Goal: Transaction & Acquisition: Download file/media

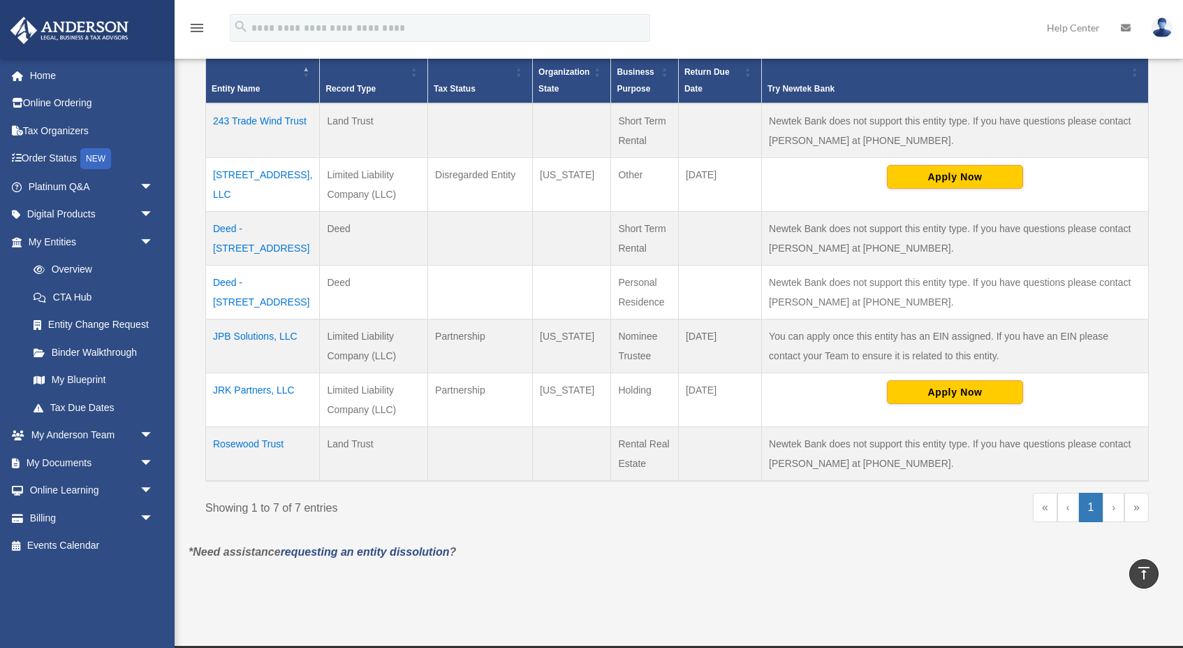
scroll to position [340, 0]
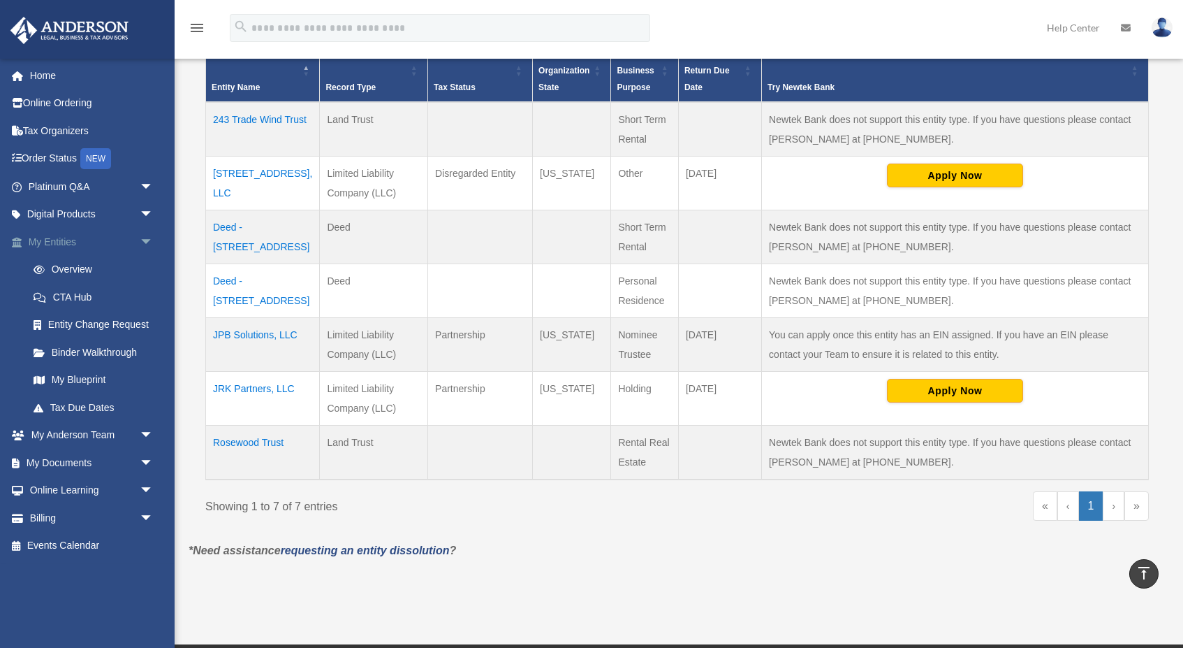
click at [147, 236] on span "arrow_drop_down" at bounding box center [154, 242] width 28 height 29
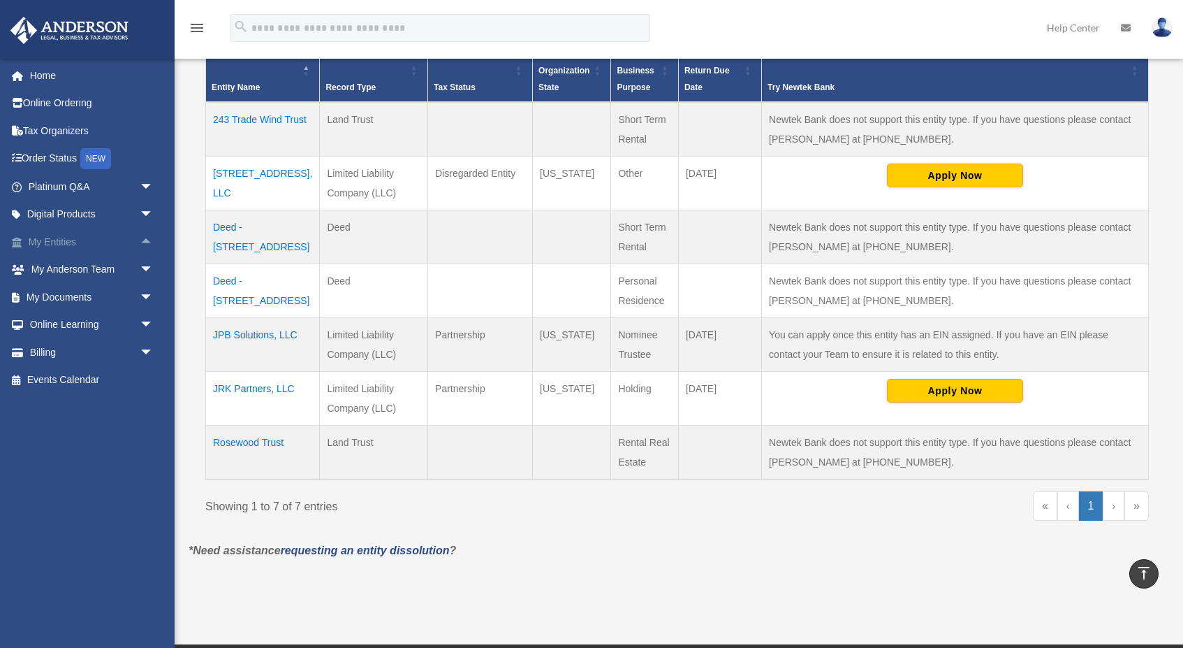
click at [147, 236] on span "arrow_drop_up" at bounding box center [154, 242] width 28 height 29
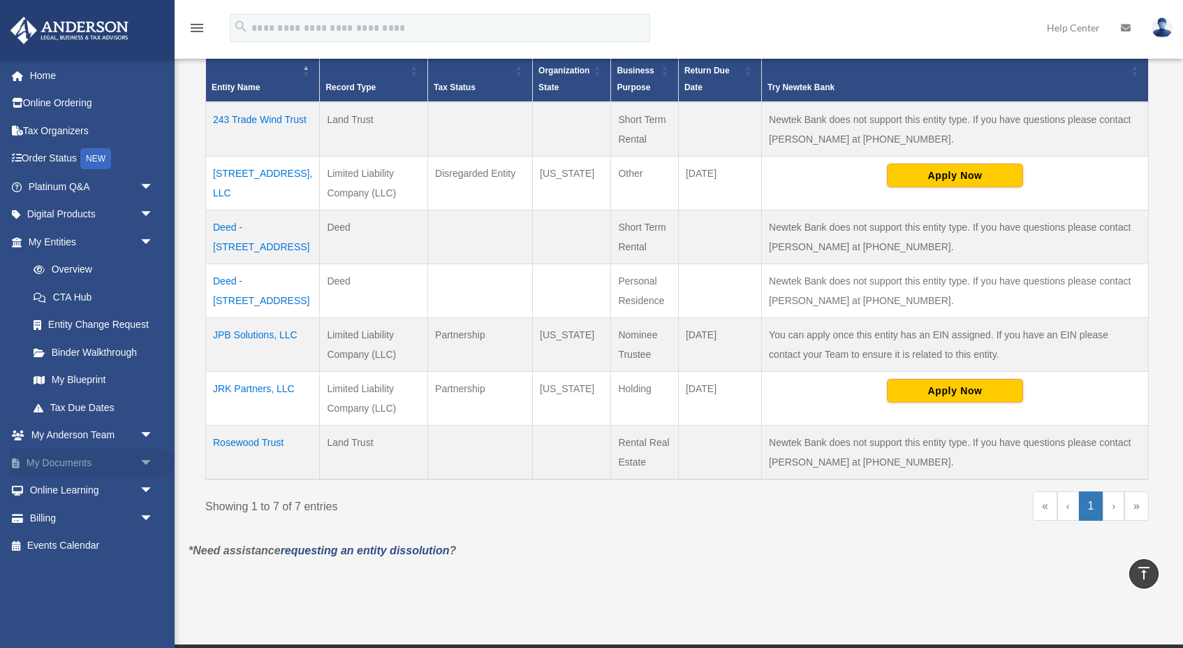
click at [145, 457] on span "arrow_drop_down" at bounding box center [154, 462] width 28 height 29
click at [62, 483] on link "Box" at bounding box center [97, 490] width 155 height 28
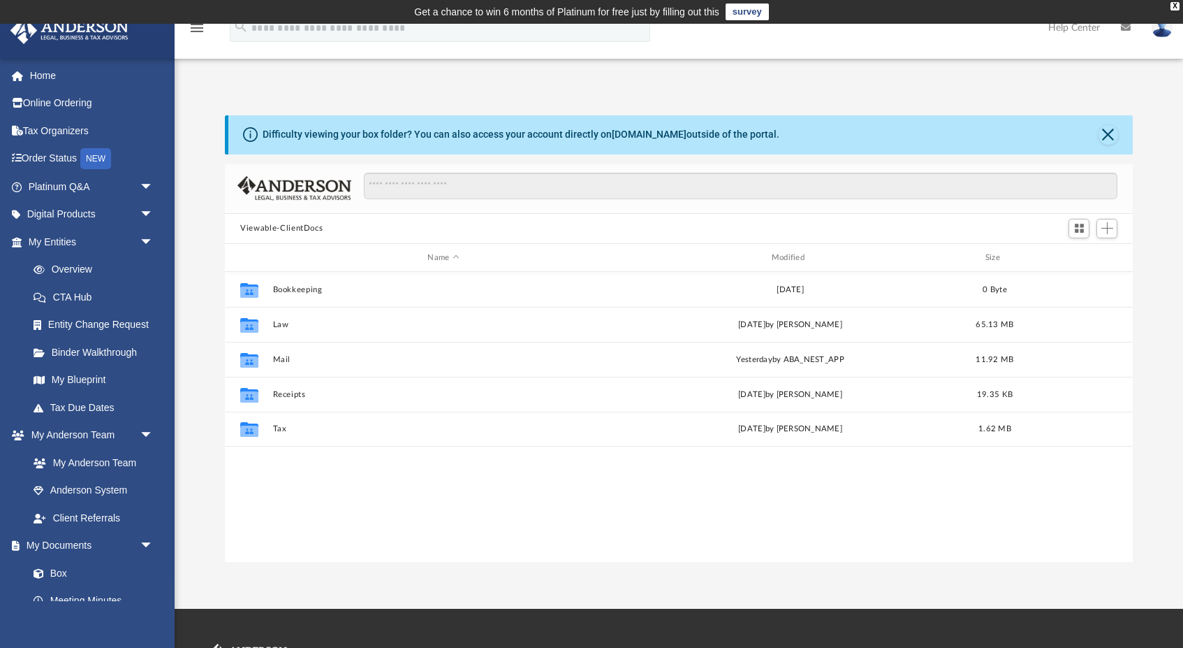
scroll to position [318, 907]
click at [1111, 129] on button "Close" at bounding box center [1109, 135] width 20 height 20
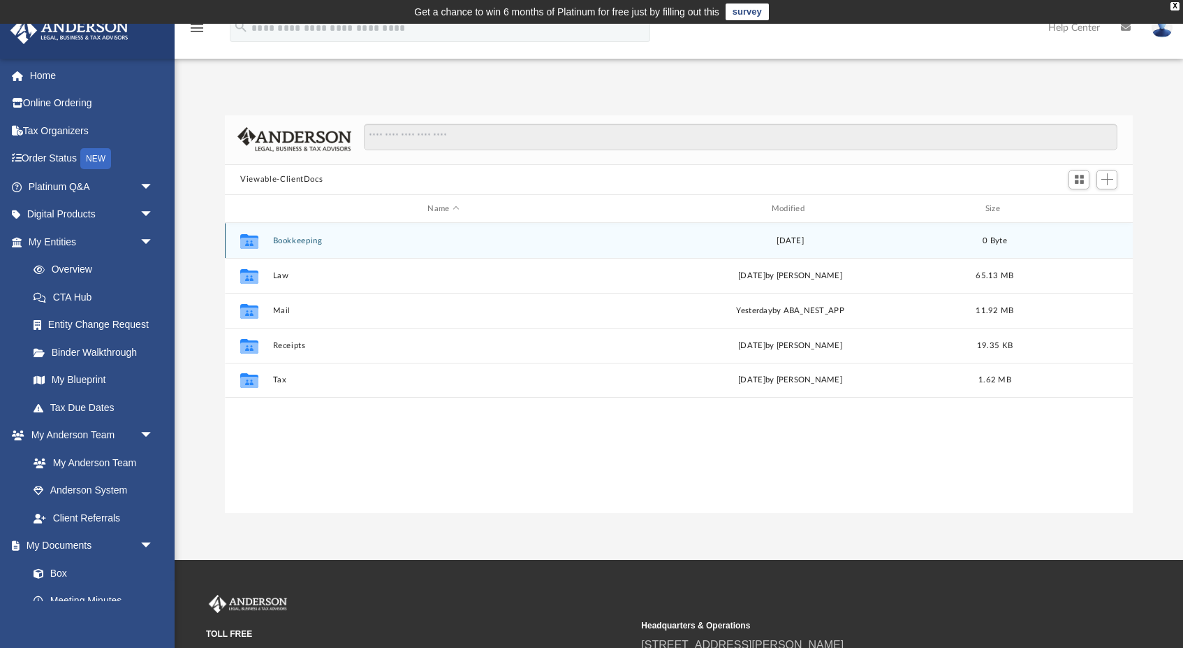
click at [303, 240] on button "Bookkeeping" at bounding box center [443, 240] width 341 height 9
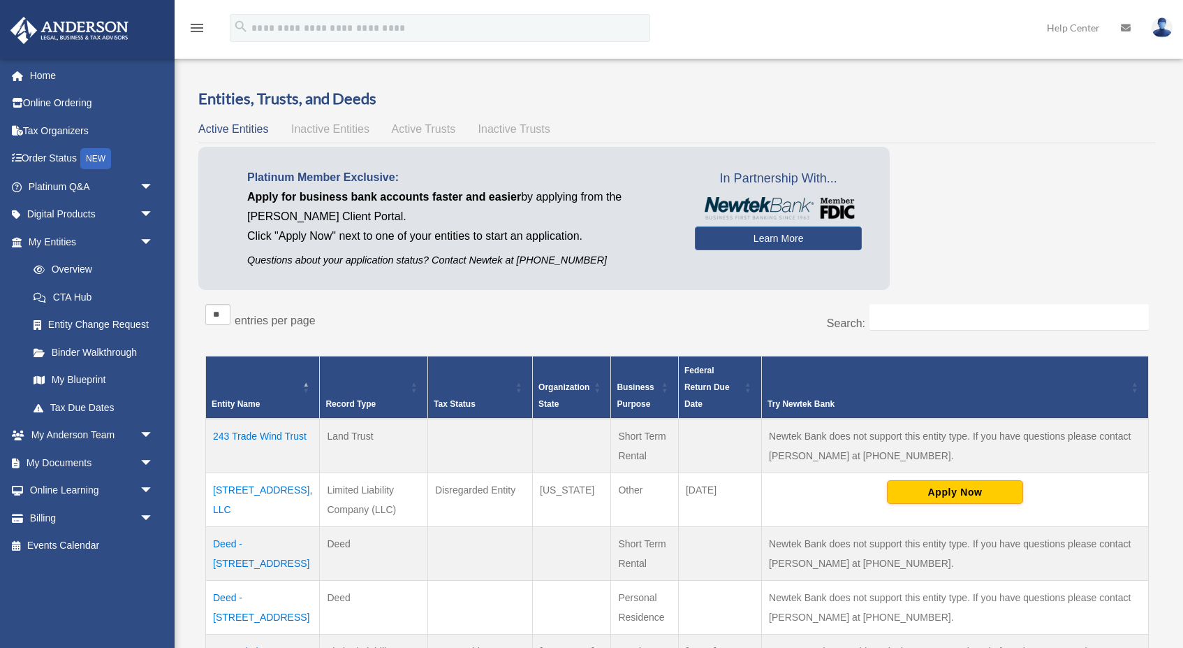
scroll to position [340, 0]
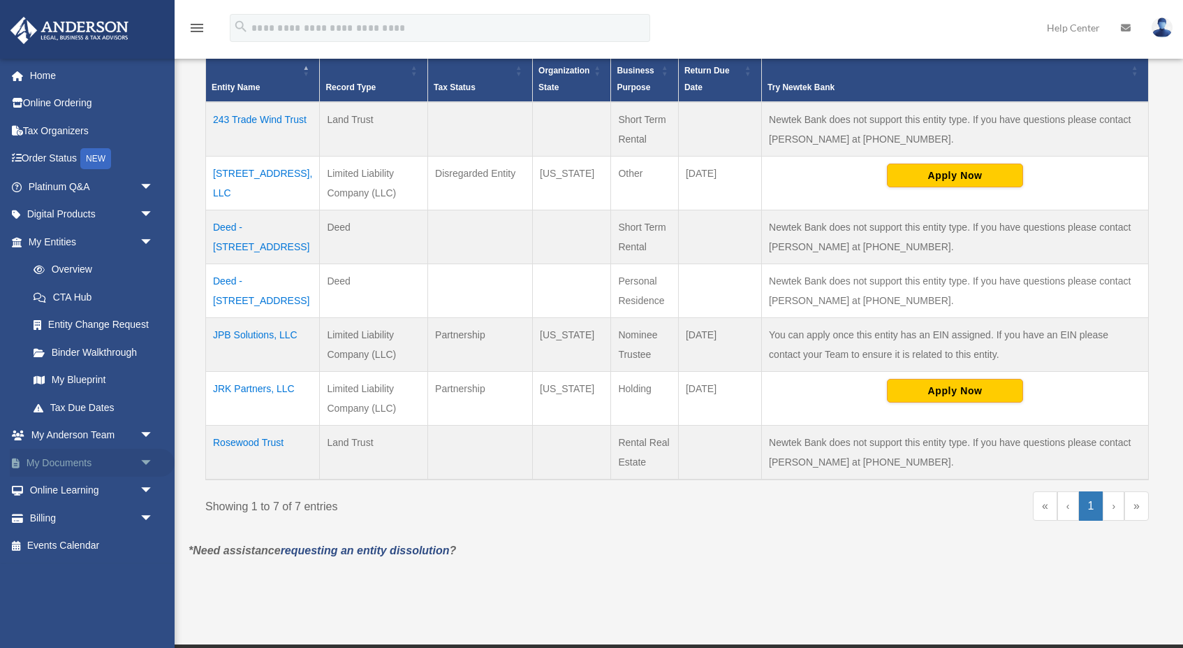
click at [142, 453] on span "arrow_drop_down" at bounding box center [154, 462] width 28 height 29
click at [53, 481] on link "Box" at bounding box center [97, 490] width 155 height 28
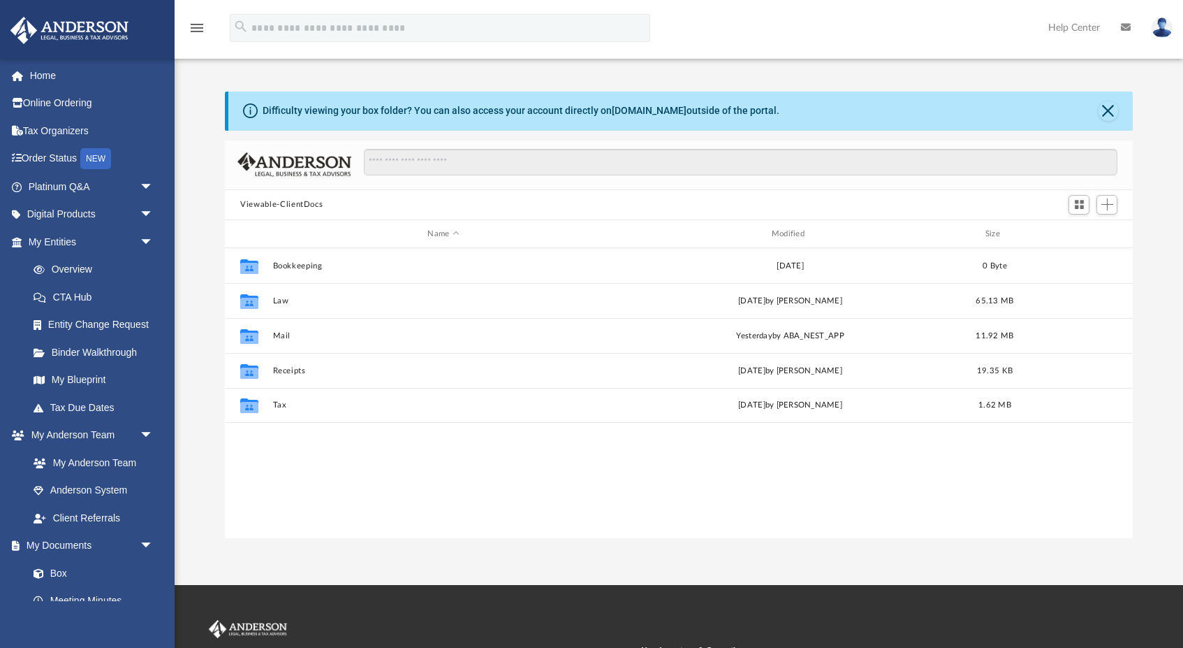
scroll to position [318, 907]
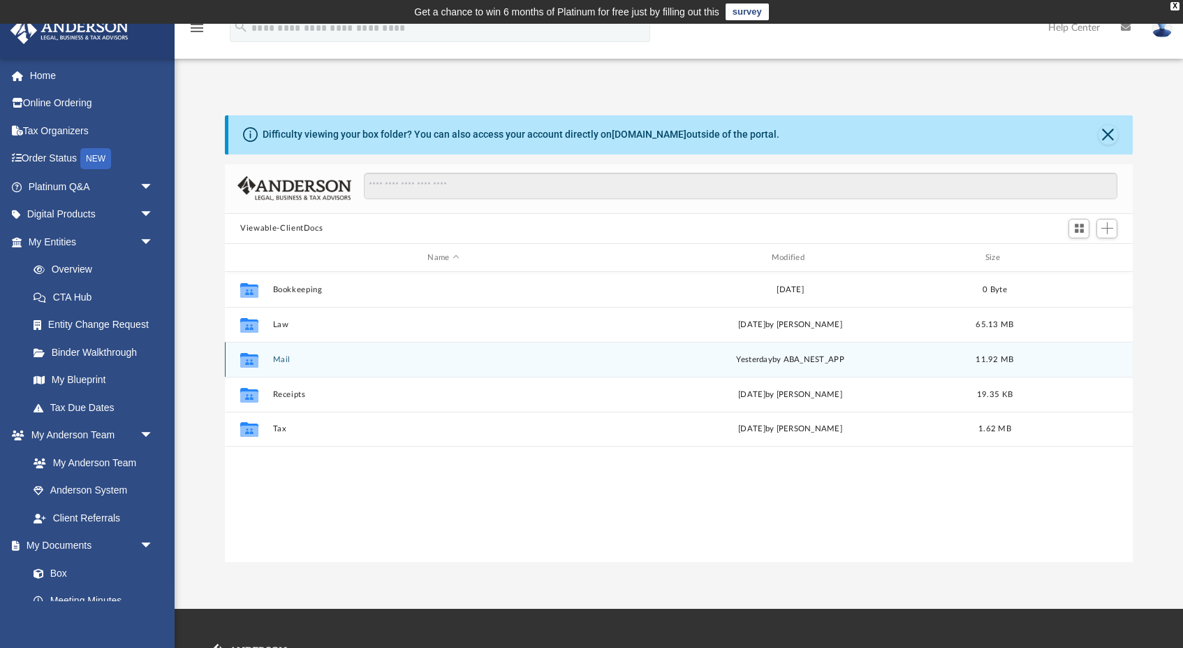
click at [271, 357] on div "Collaborated Folder Mail [DATE] by ABA_NEST_APP 11.92 MB" at bounding box center [679, 359] width 908 height 35
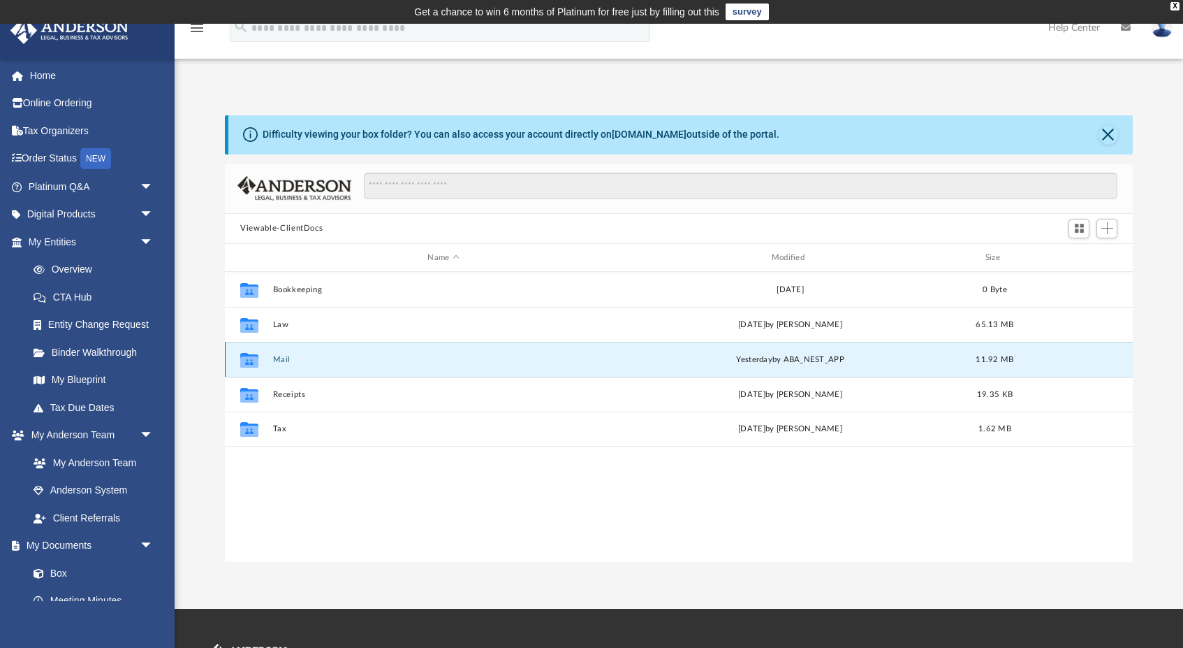
click at [284, 358] on button "Mail" at bounding box center [443, 359] width 341 height 9
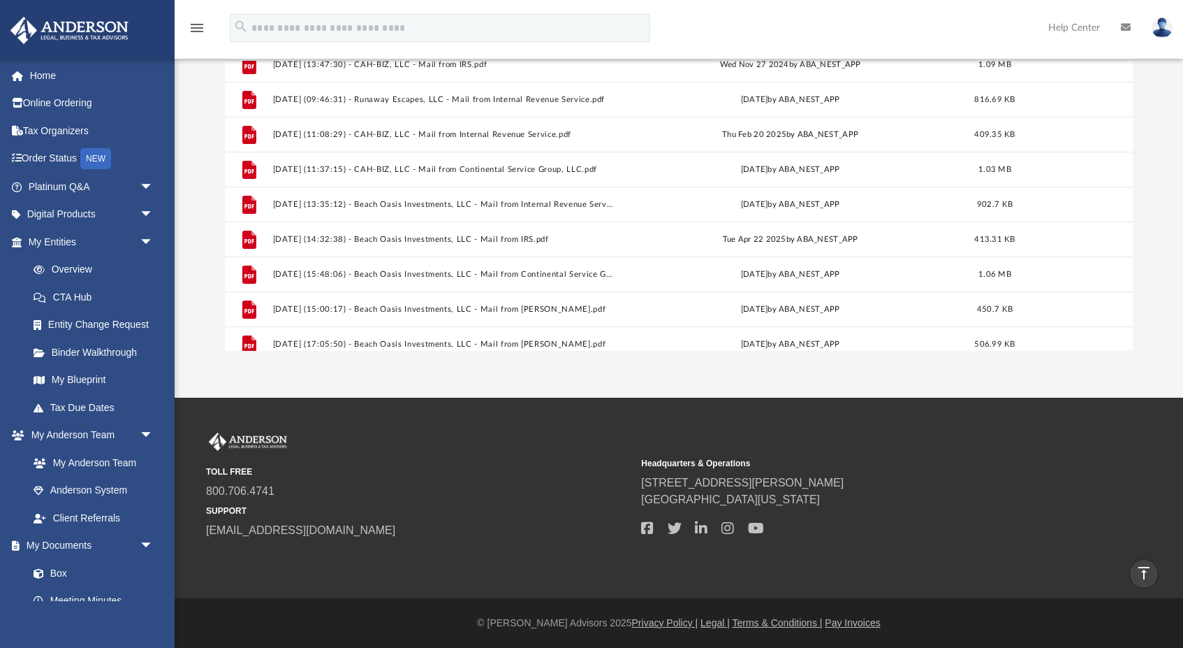
scroll to position [304, 0]
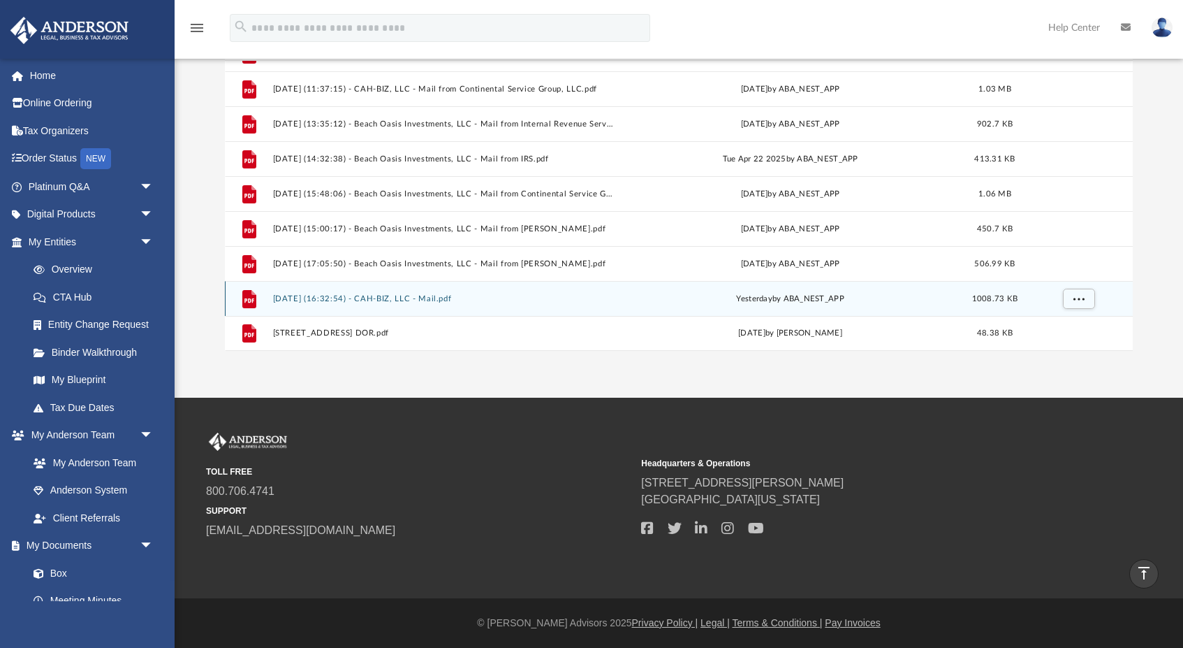
click at [395, 295] on button "[DATE] (16:32:54) - CAH-BIZ, LLC - Mail.pdf" at bounding box center [443, 298] width 341 height 9
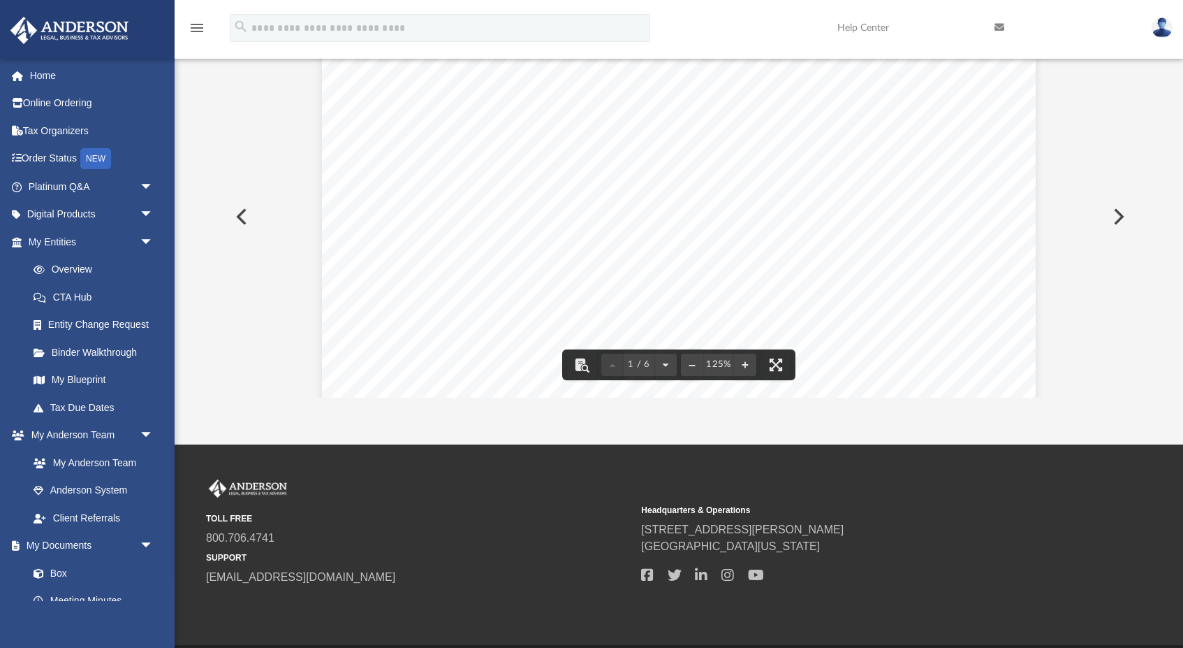
scroll to position [0, 0]
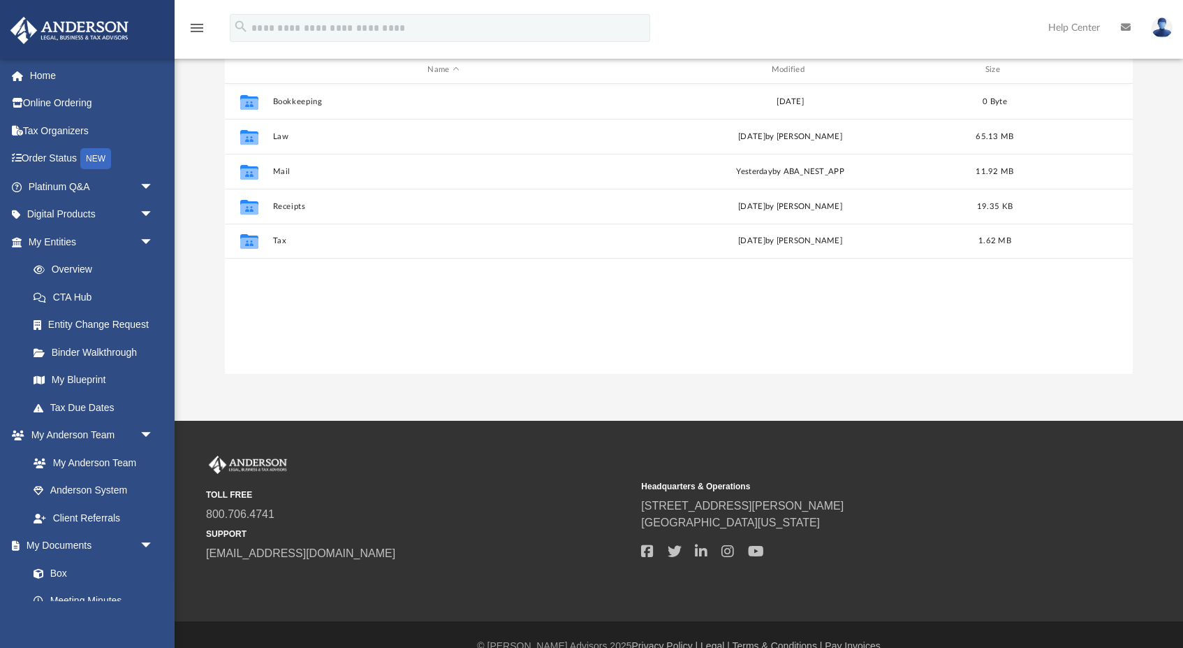
scroll to position [318, 907]
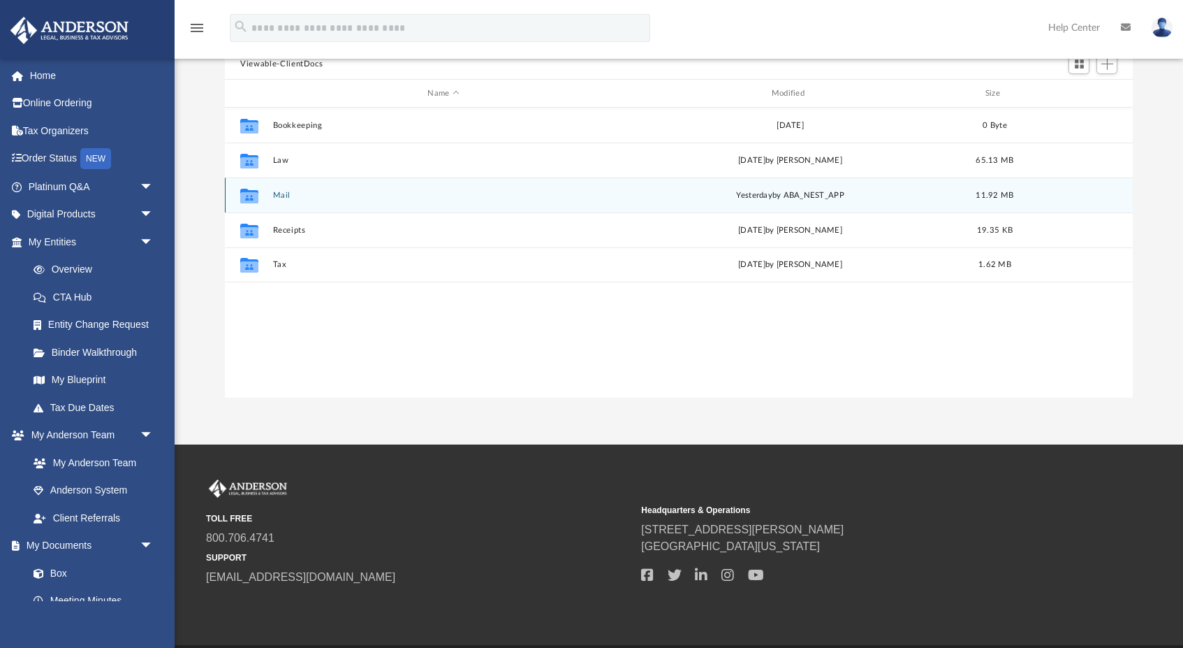
click at [292, 199] on button "Mail" at bounding box center [443, 195] width 341 height 9
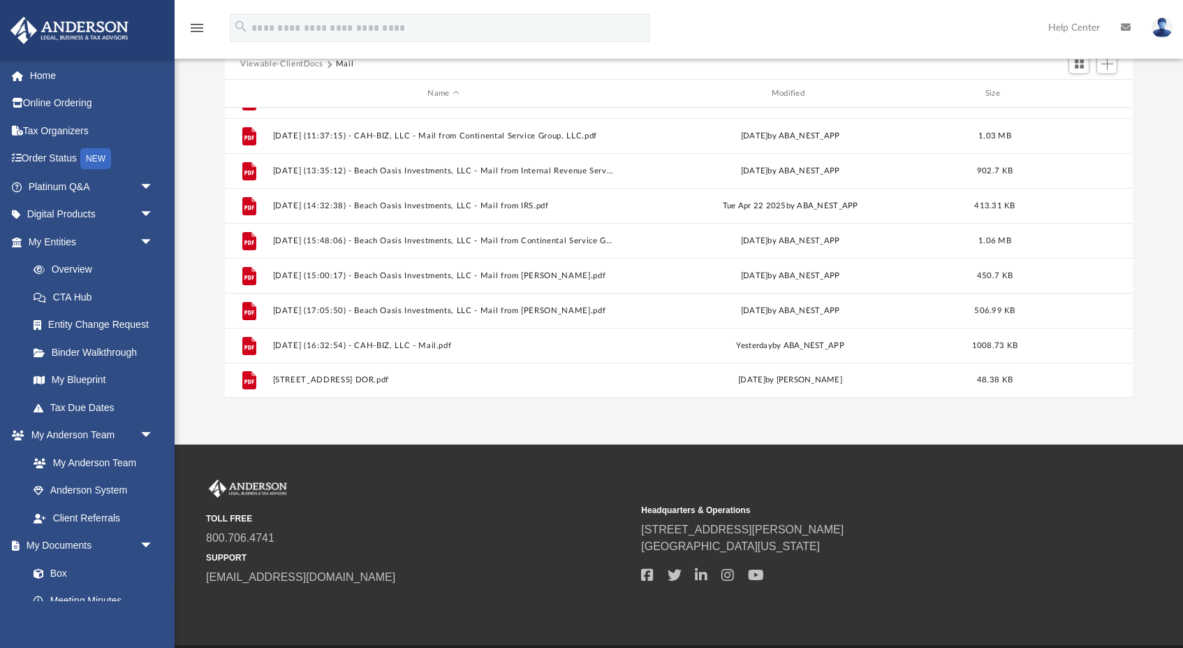
scroll to position [304, 0]
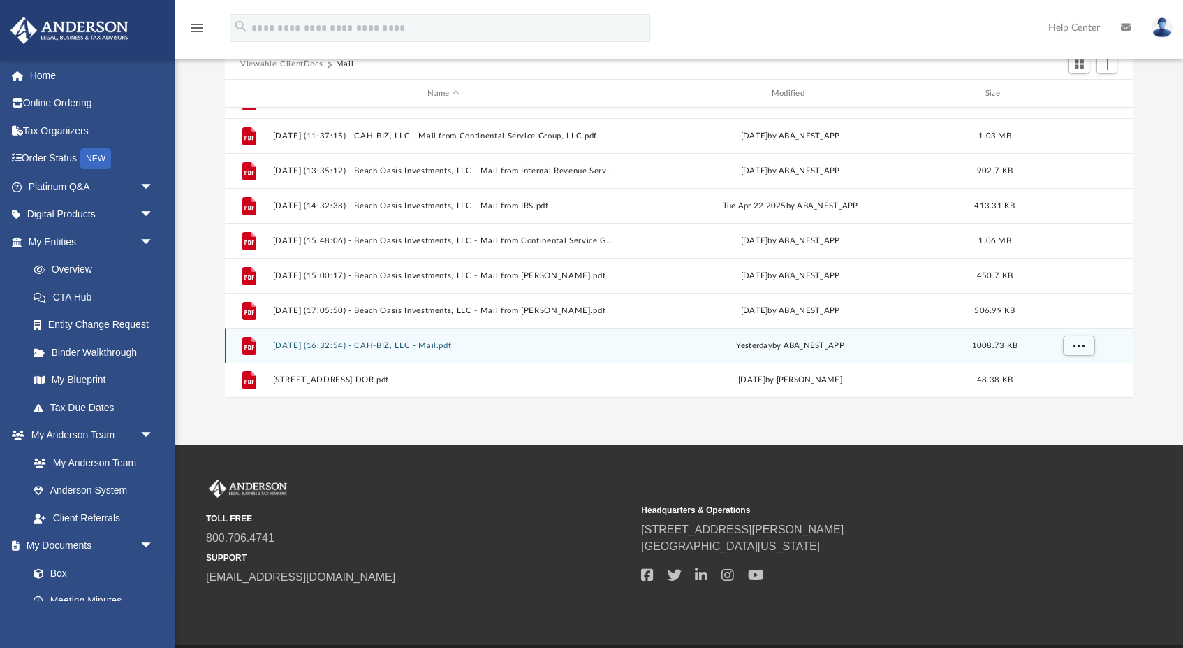
click at [416, 343] on button "2025.08.26 (16:32:54) - CAH-BIZ, LLC - Mail.pdf" at bounding box center [443, 345] width 341 height 9
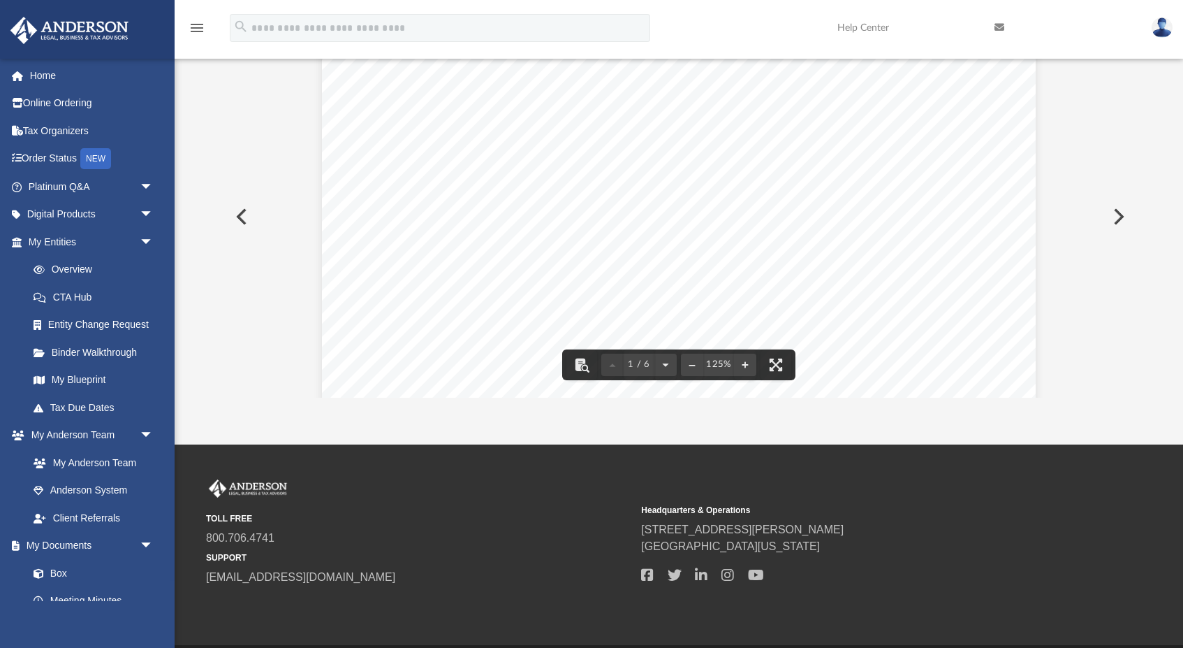
click at [1000, 24] on icon at bounding box center [1000, 27] width 10 height 10
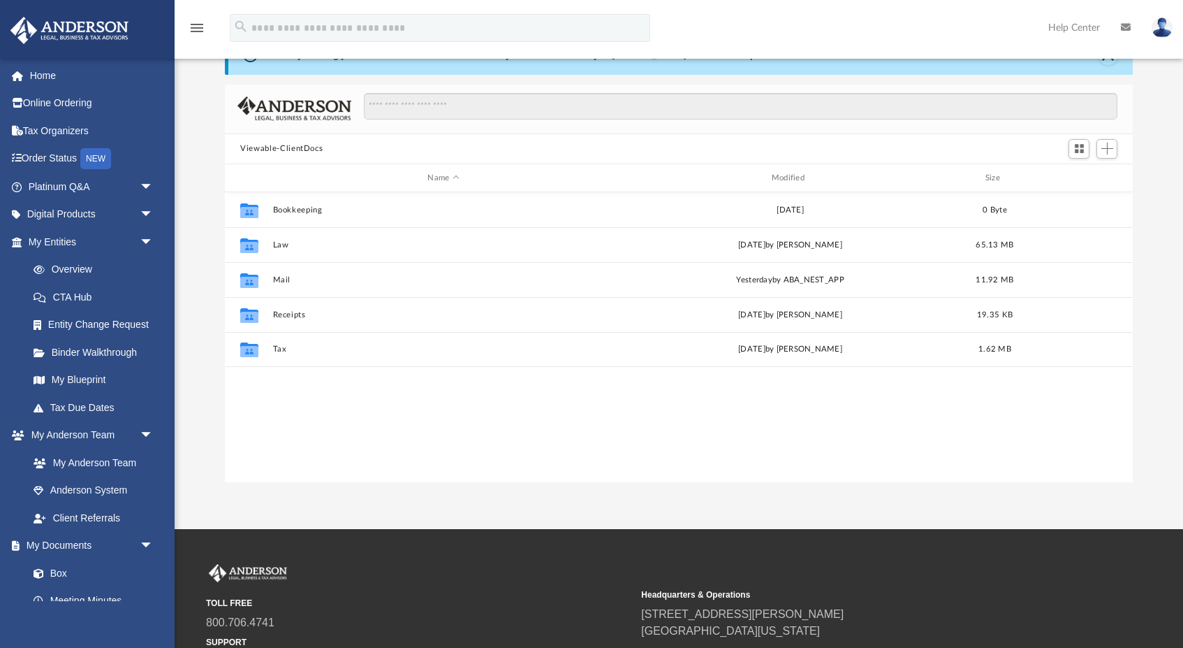
scroll to position [318, 907]
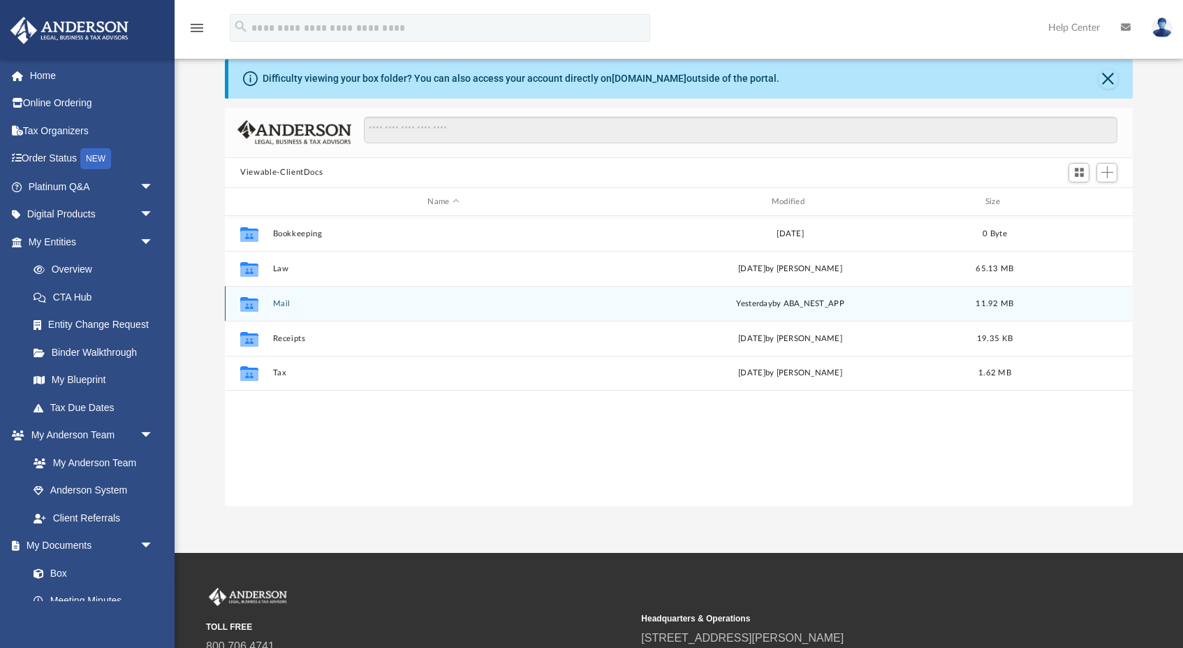
click at [285, 305] on button "Mail" at bounding box center [443, 303] width 341 height 9
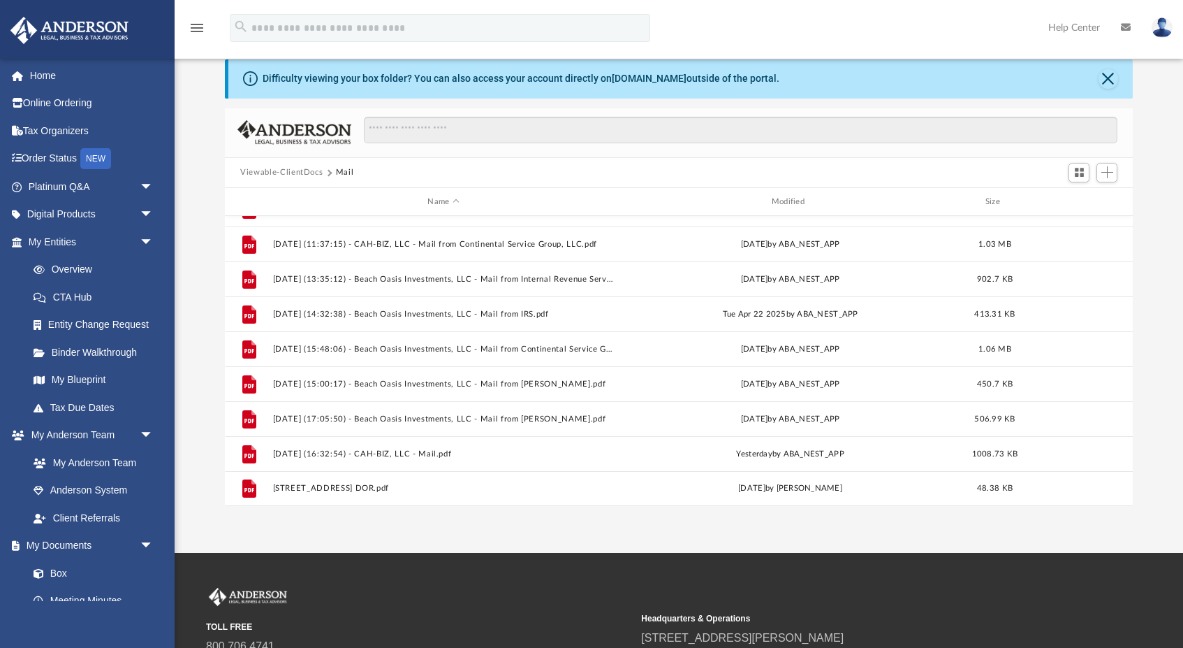
scroll to position [304, 0]
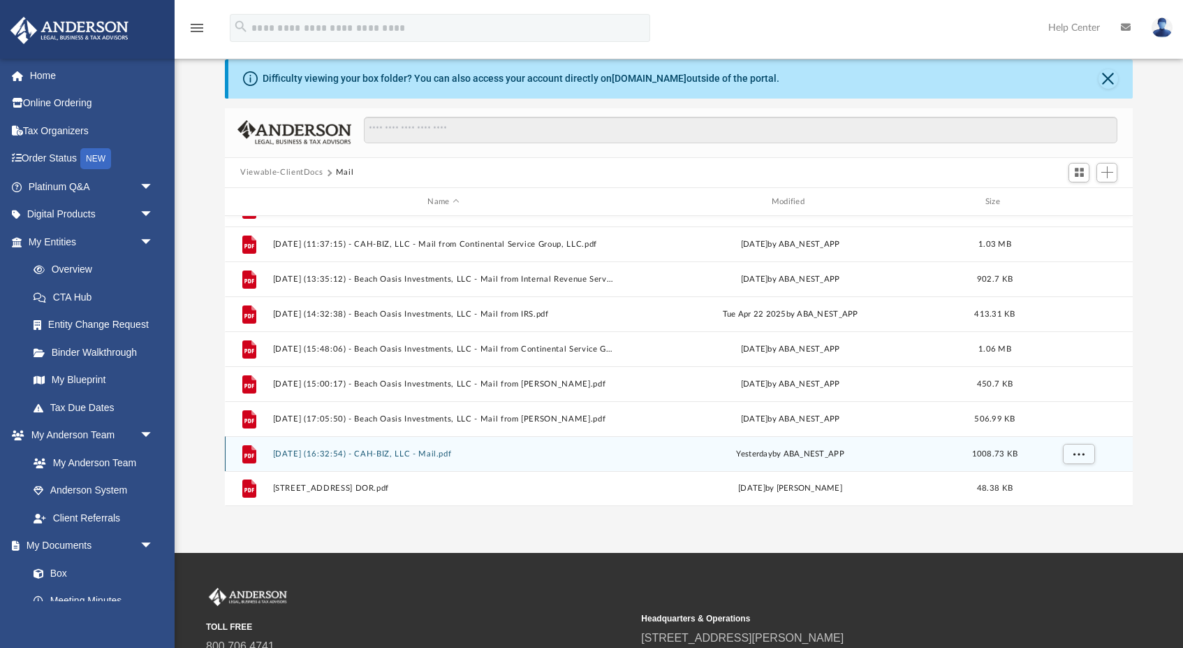
click at [334, 446] on div "File [DATE] (16:32:54) - CAH-BIZ, LLC - Mail.pdf [DATE] by ABA_NEST_APP 1008.73…" at bounding box center [679, 453] width 908 height 35
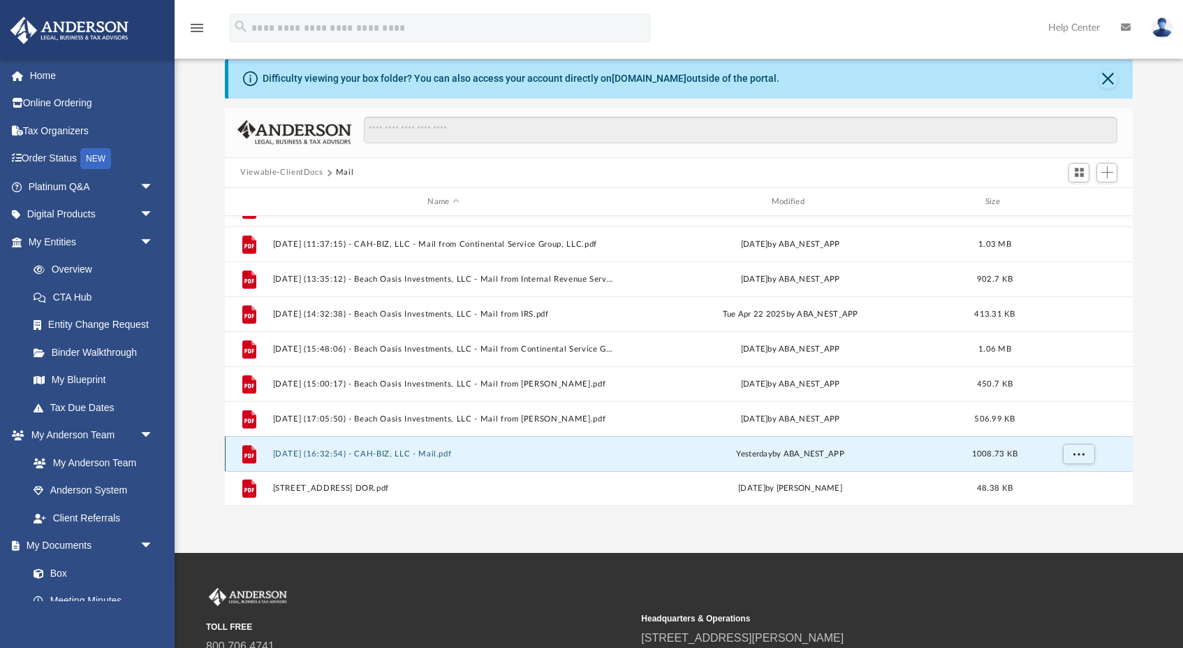
click at [334, 446] on div "File [DATE] (16:32:54) - CAH-BIZ, LLC - Mail.pdf [DATE] by ABA_NEST_APP 1008.73…" at bounding box center [679, 453] width 908 height 35
click at [334, 446] on div "File 2025.08.26 (16:32:54) - CAH-BIZ, LLC - Mail.pdf yesterday by ABA_NEST_APP …" at bounding box center [679, 453] width 908 height 35
click at [347, 452] on button "2025.08.26 (16:32:54) - CAH-BIZ, LLC - Mail.pdf" at bounding box center [443, 453] width 341 height 9
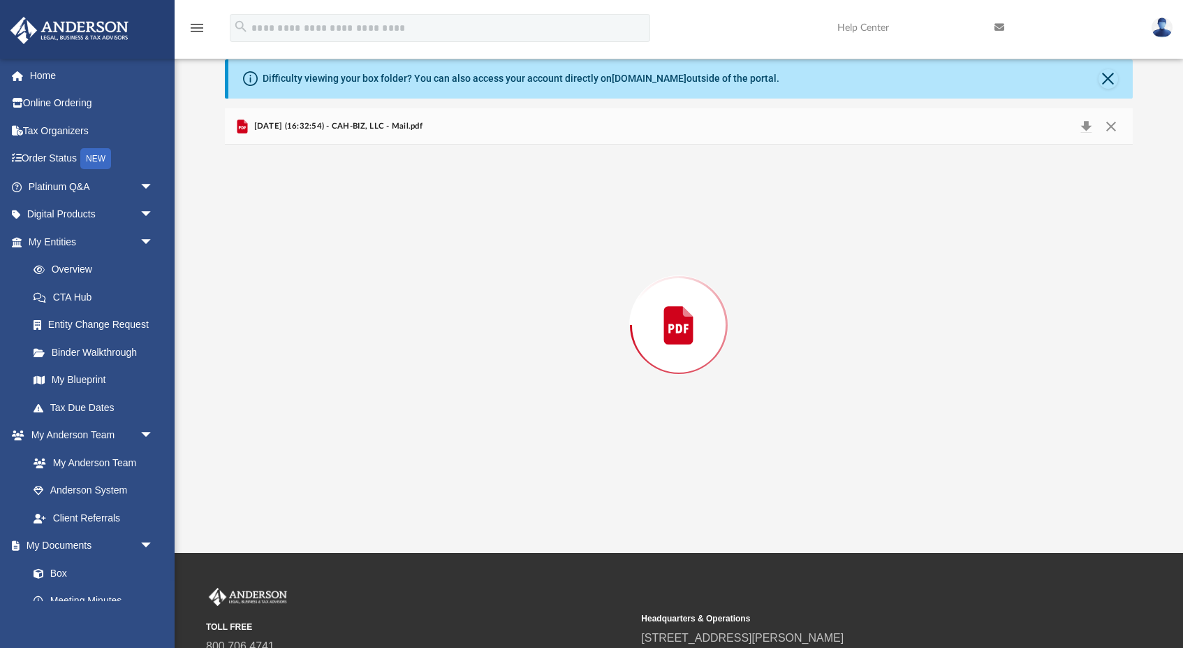
click at [347, 452] on div "Preview" at bounding box center [679, 325] width 908 height 360
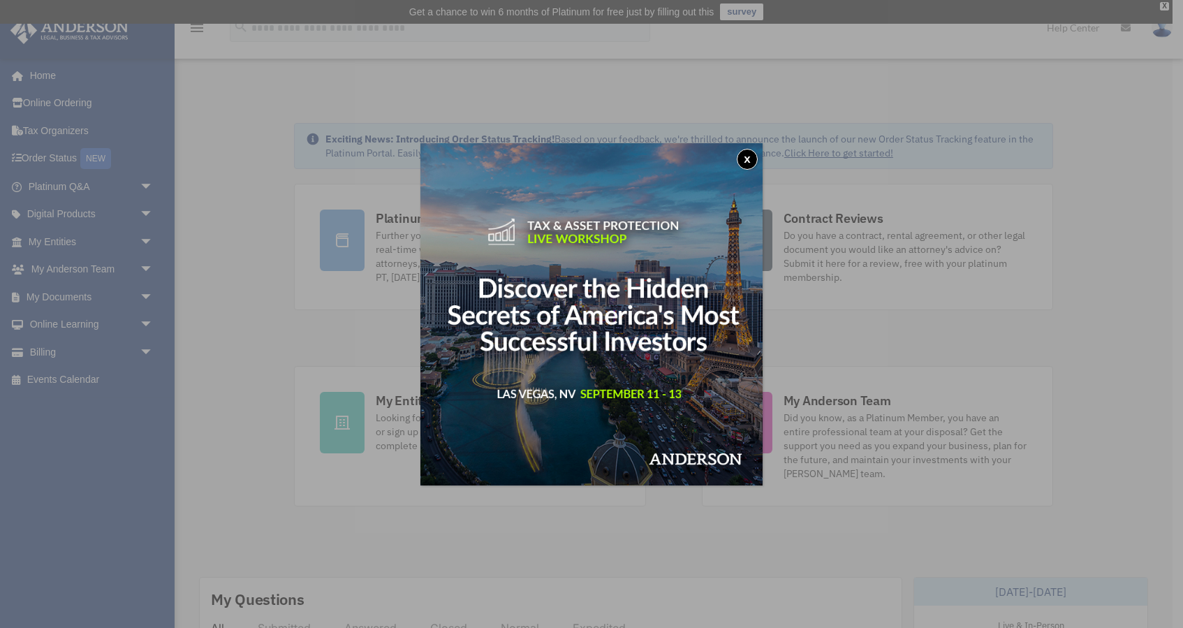
click at [747, 151] on button "x" at bounding box center [747, 159] width 21 height 21
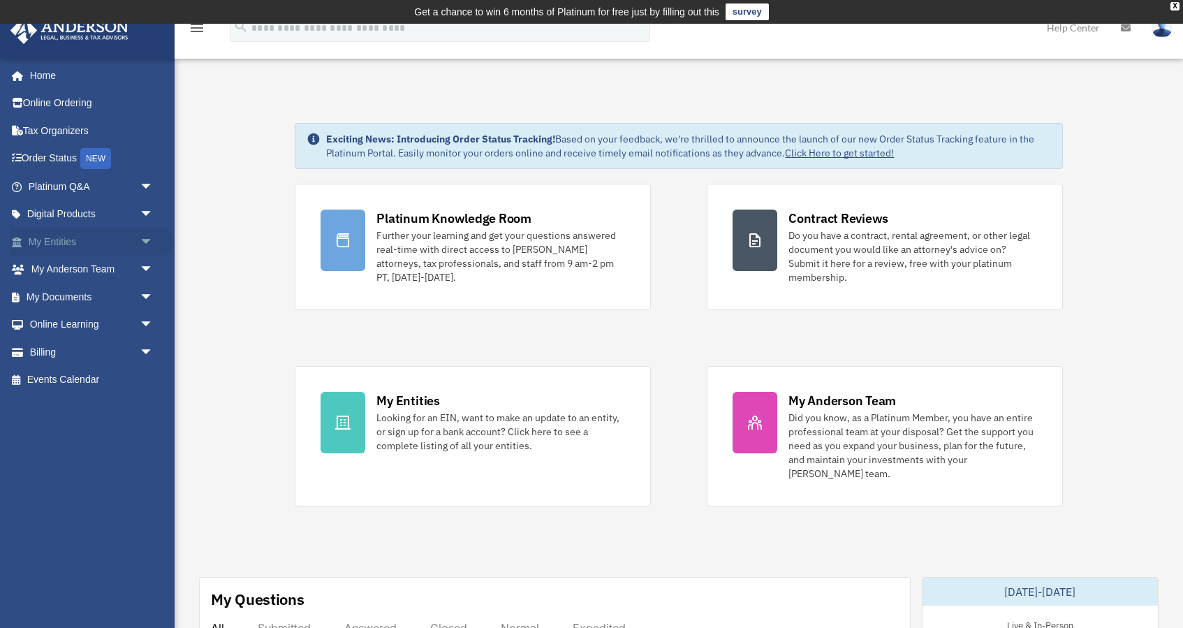
click at [146, 236] on span "arrow_drop_down" at bounding box center [154, 242] width 28 height 29
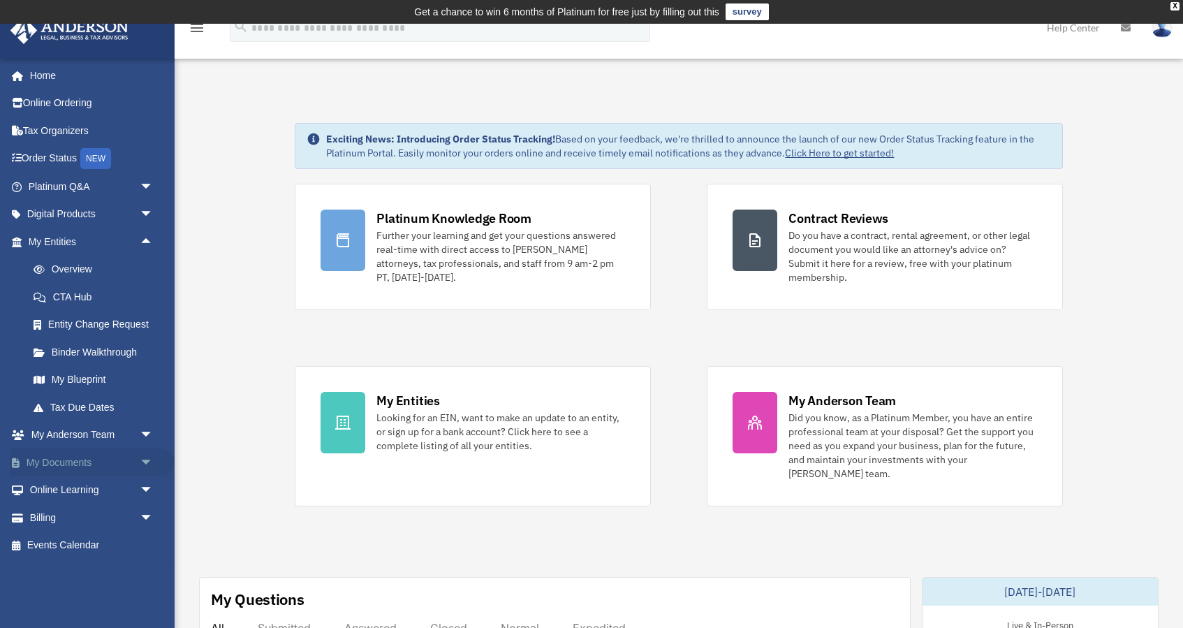
click at [146, 454] on span "arrow_drop_down" at bounding box center [154, 462] width 28 height 29
click at [64, 483] on link "Box" at bounding box center [97, 490] width 155 height 28
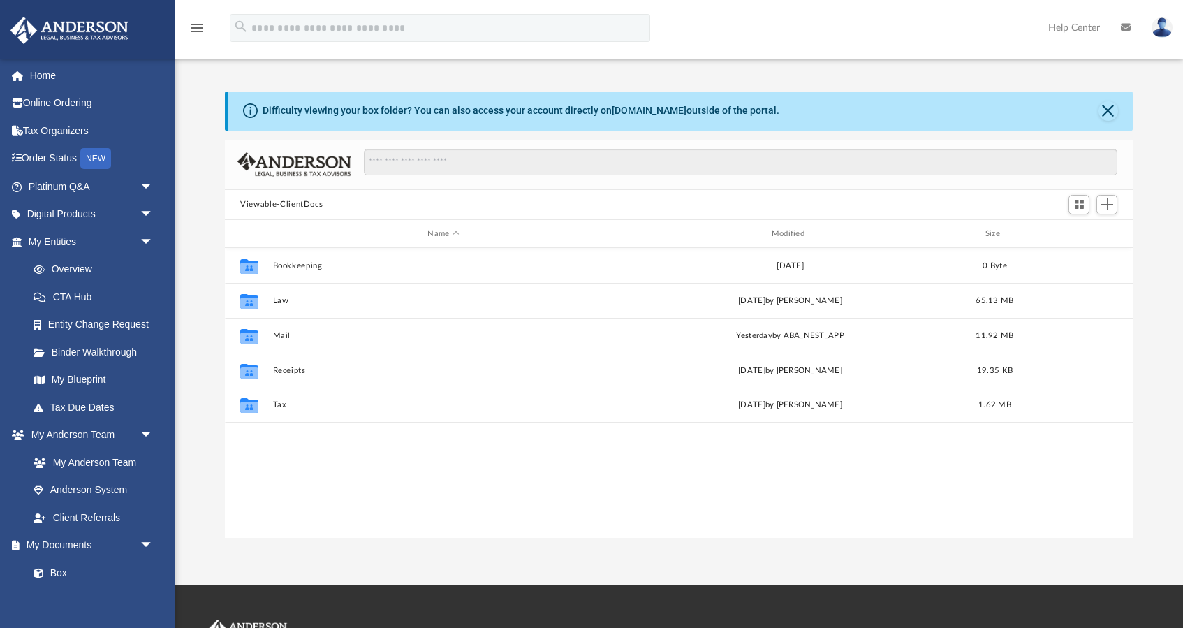
scroll to position [318, 907]
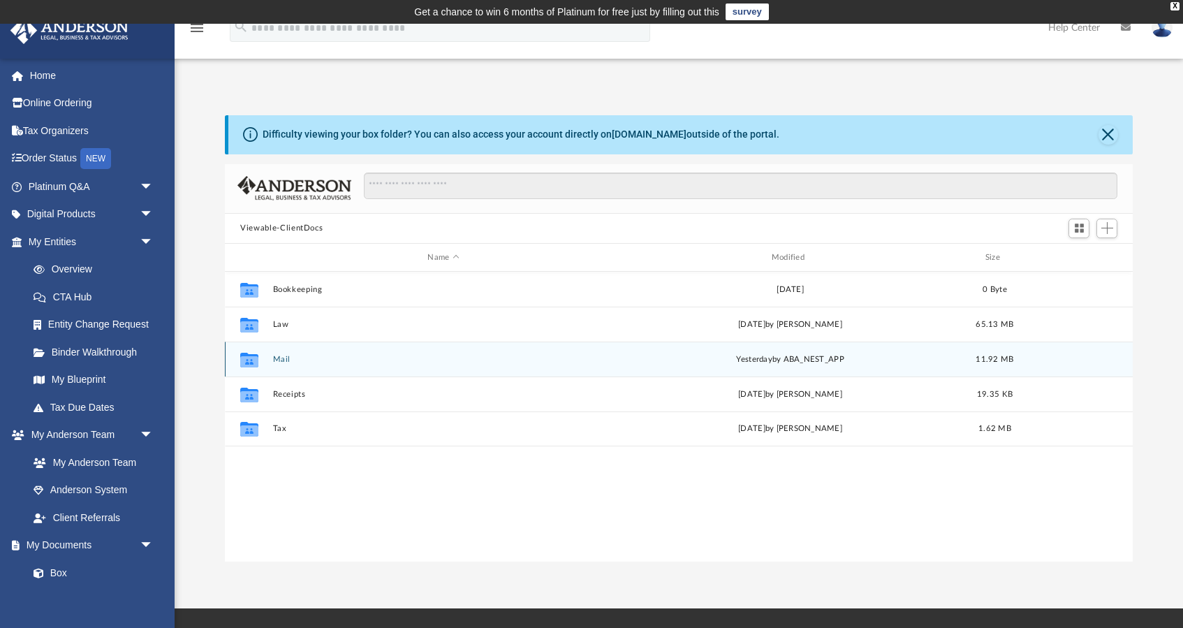
click at [287, 359] on button "Mail" at bounding box center [443, 359] width 341 height 9
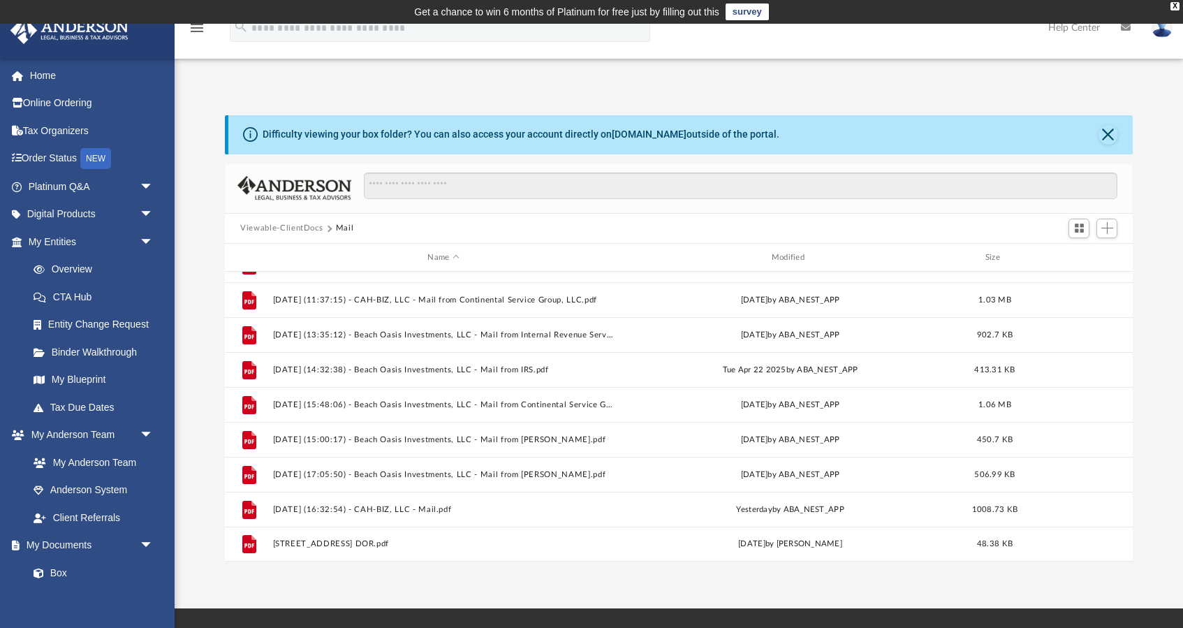
scroll to position [304, 0]
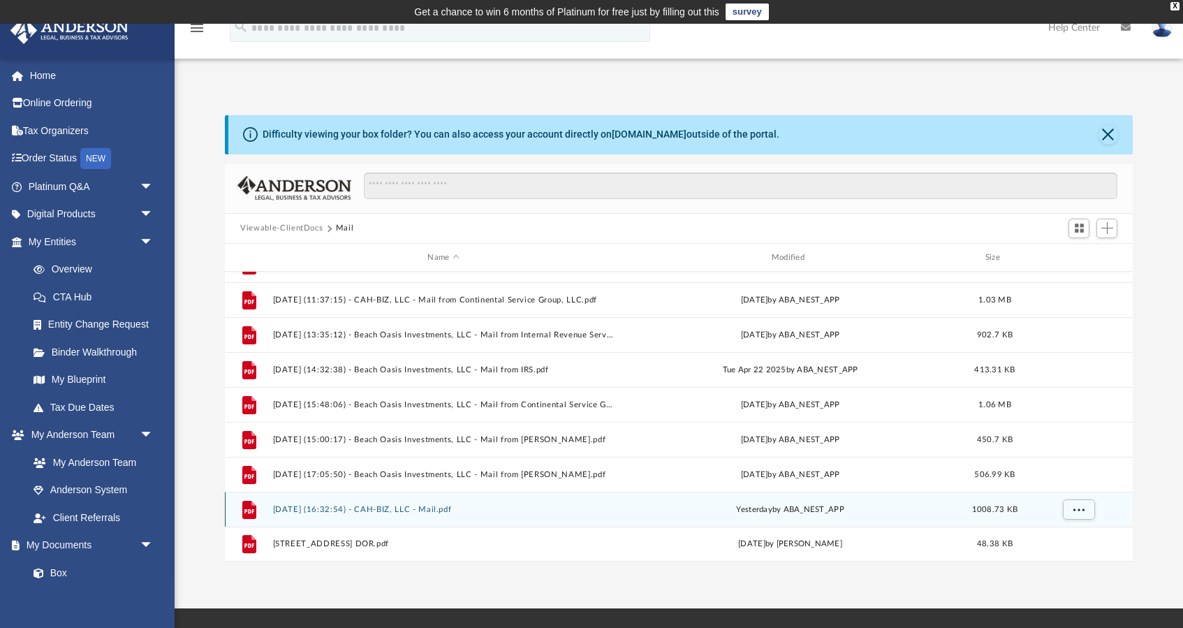
click at [360, 509] on button "[DATE] (16:32:54) - CAH-BIZ, LLC - Mail.pdf" at bounding box center [443, 509] width 341 height 9
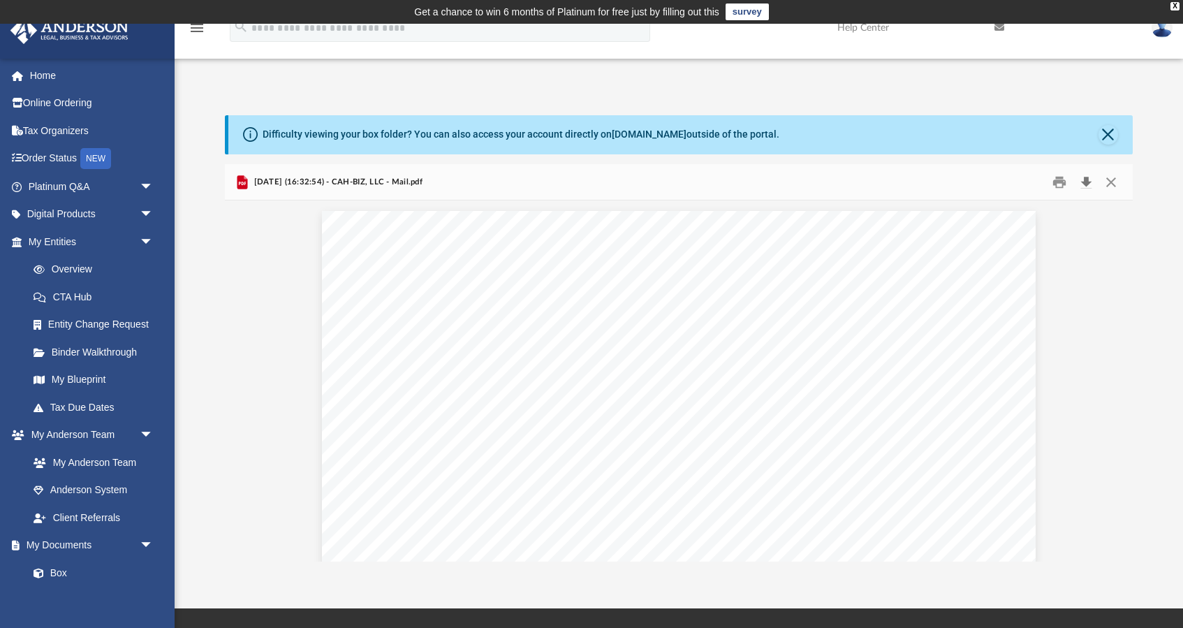
click at [1088, 180] on button "Download" at bounding box center [1086, 182] width 25 height 22
